Goal: Task Accomplishment & Management: Use online tool/utility

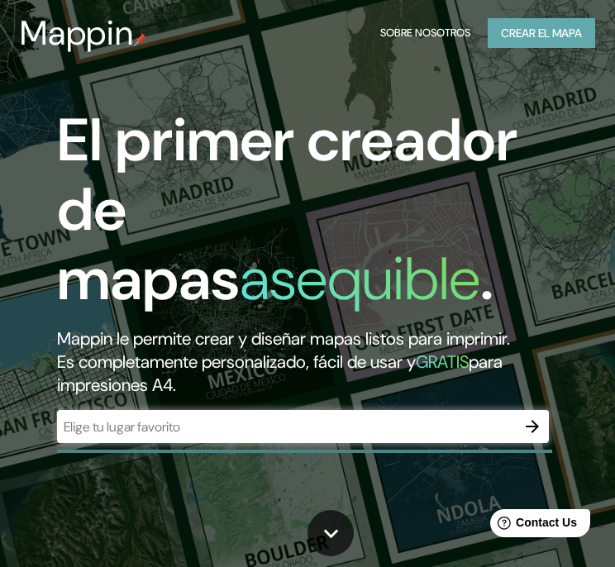
click at [526, 31] on font "Crear el mapa" at bounding box center [541, 33] width 81 height 21
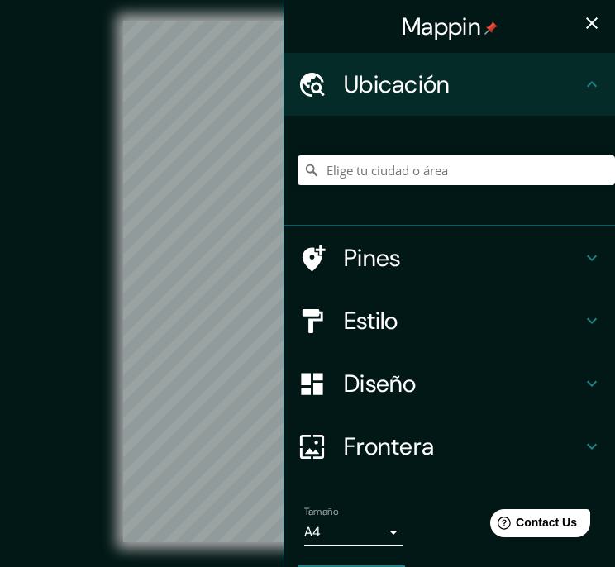
click at [558, 36] on div "Mappin" at bounding box center [449, 26] width 331 height 53
click at [596, 14] on div "Mappin" at bounding box center [449, 26] width 331 height 53
click at [588, 18] on button "button" at bounding box center [591, 23] width 33 height 33
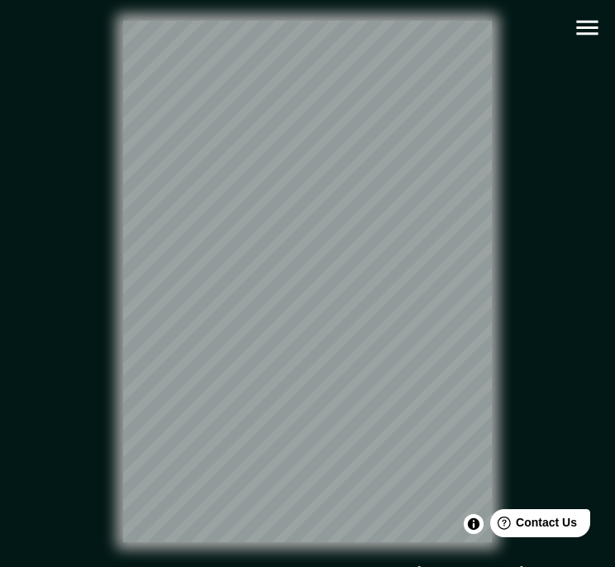
click at [506, 130] on div "© Mapbox © OpenStreetMap Improve this map" at bounding box center [308, 281] width 554 height 510
click at [116, 272] on div "© Mapbox © OpenStreetMap Improve this map" at bounding box center [308, 281] width 554 height 510
click at [387, 0] on html "Mappin Ubicación Pines Estilo Diseño Frontera Elige un borde. Sugerencia : pued…" at bounding box center [307, 283] width 615 height 567
click at [593, 24] on icon "button" at bounding box center [587, 27] width 29 height 29
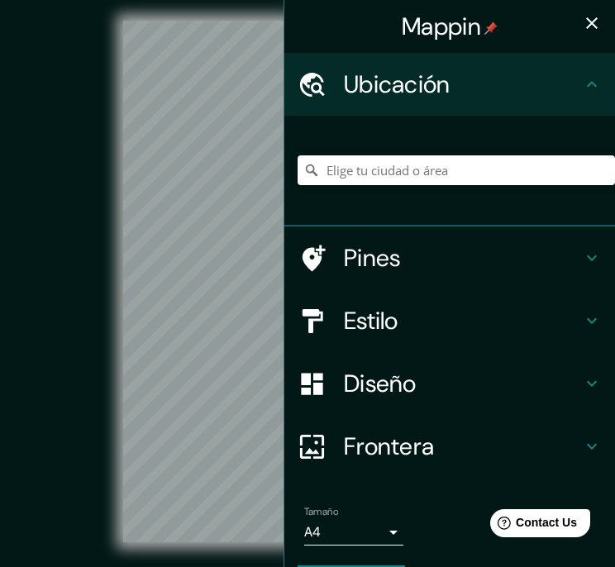
click at [443, 175] on input "Elige tu ciudad o área" at bounding box center [456, 170] width 317 height 30
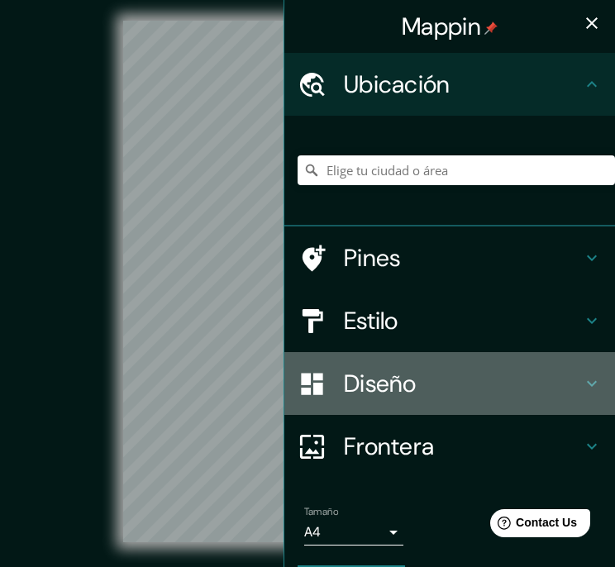
click at [410, 364] on div "Diseño" at bounding box center [449, 383] width 331 height 63
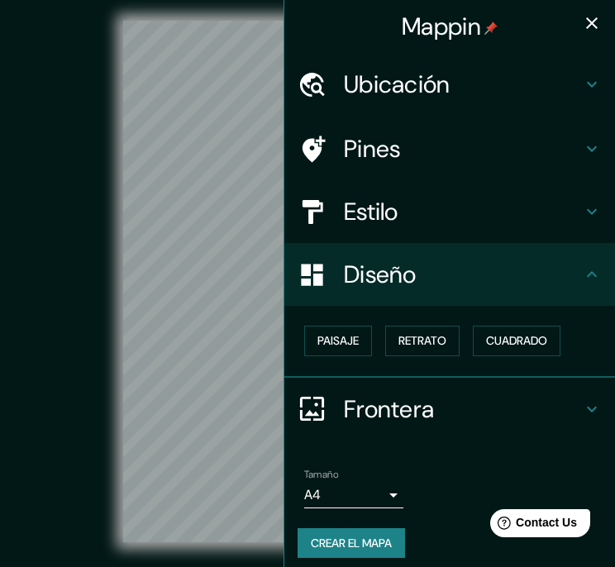
click at [586, 27] on icon "button" at bounding box center [592, 23] width 12 height 12
